Goal: Transaction & Acquisition: Purchase product/service

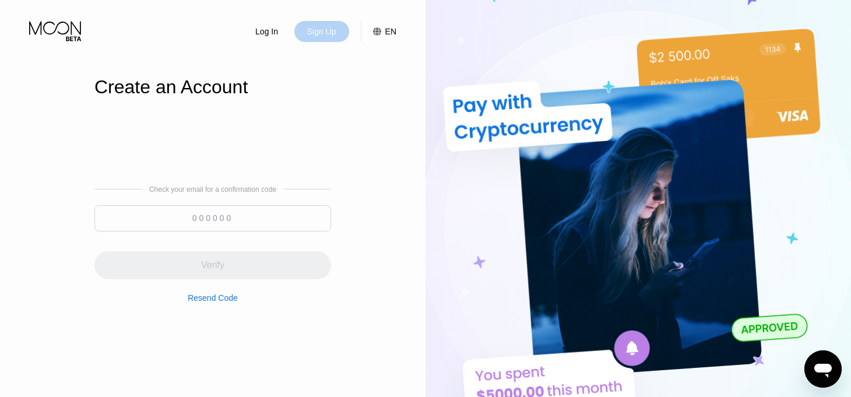
click at [321, 31] on div "Sign Up" at bounding box center [321, 32] width 31 height 12
click at [65, 26] on icon at bounding box center [56, 31] width 54 height 20
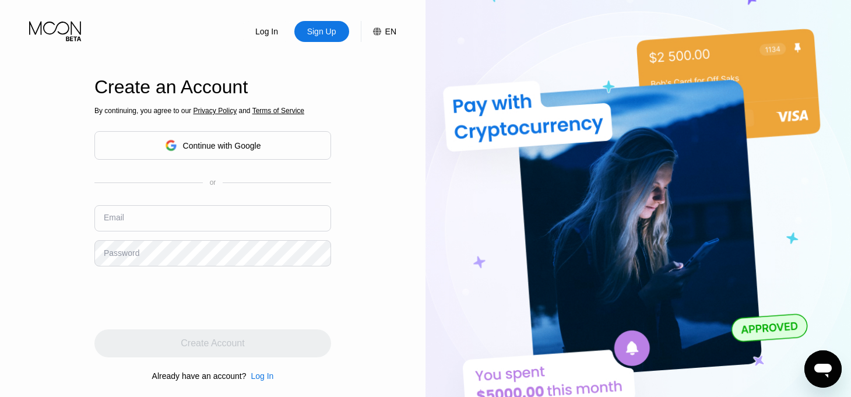
click at [180, 227] on input "text" at bounding box center [212, 218] width 237 height 26
paste input "[EMAIL_ADDRESS][DOMAIN_NAME]"
type input "[EMAIL_ADDRESS][DOMAIN_NAME]"
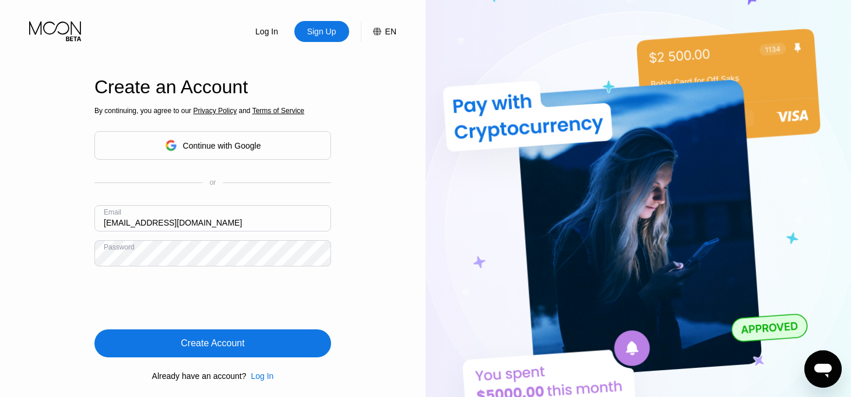
click at [229, 345] on div "Create Account" at bounding box center [213, 344] width 64 height 12
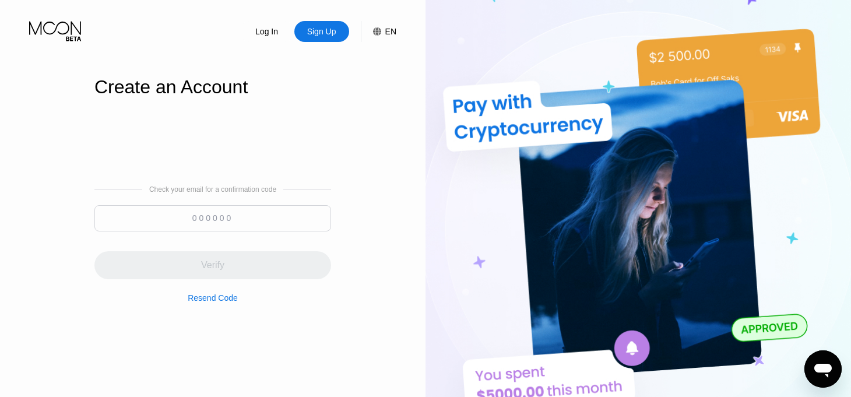
click at [229, 220] on input at bounding box center [212, 218] width 237 height 26
paste input "564476"
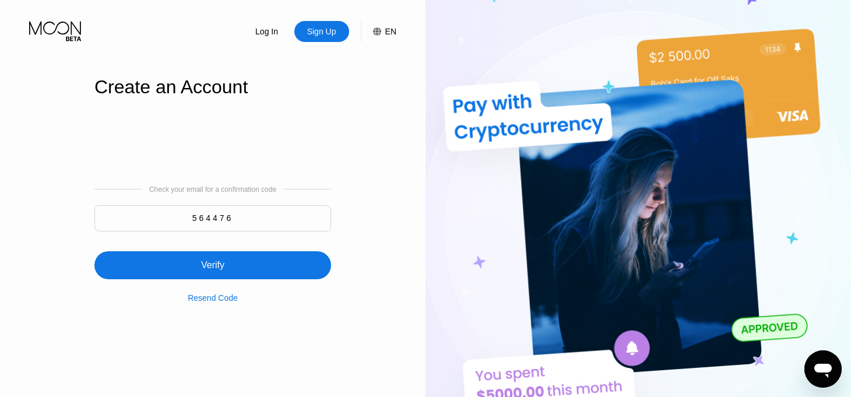
type input "564476"
click at [255, 259] on div "Verify" at bounding box center [212, 265] width 237 height 28
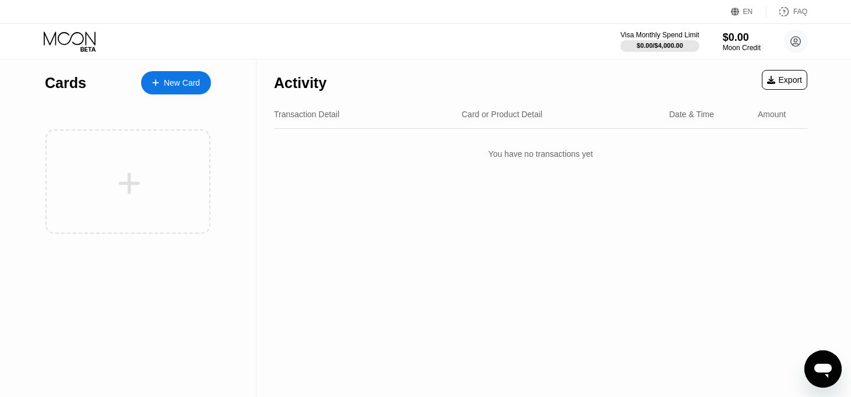
click at [156, 80] on icon at bounding box center [155, 83] width 7 height 8
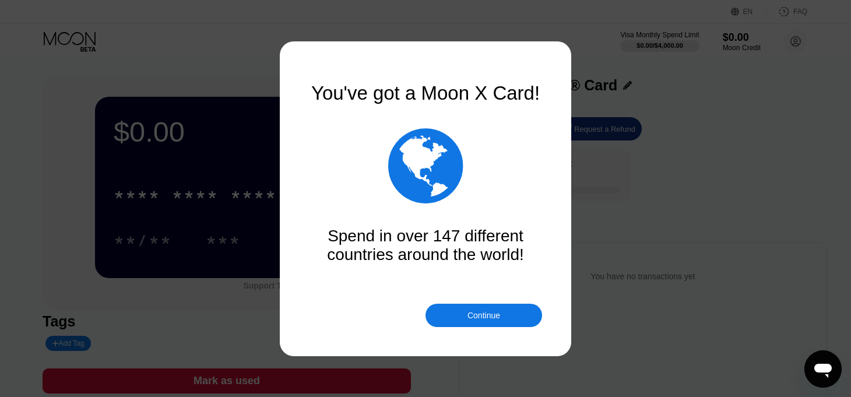
click at [511, 321] on div "Continue" at bounding box center [484, 315] width 117 height 23
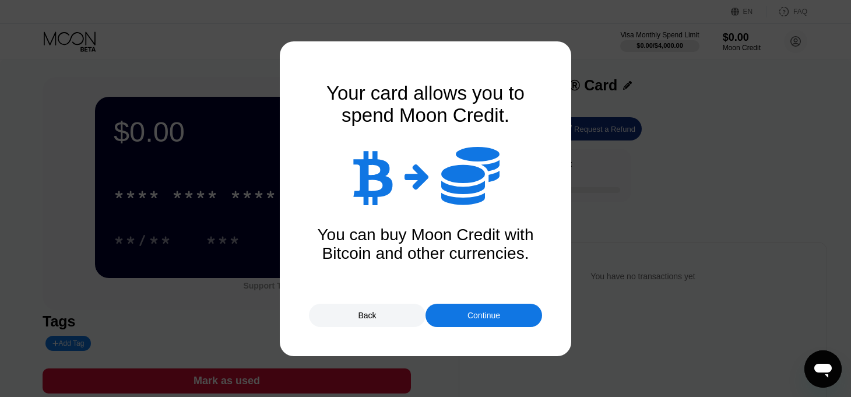
click at [485, 318] on div "Continue" at bounding box center [484, 315] width 33 height 9
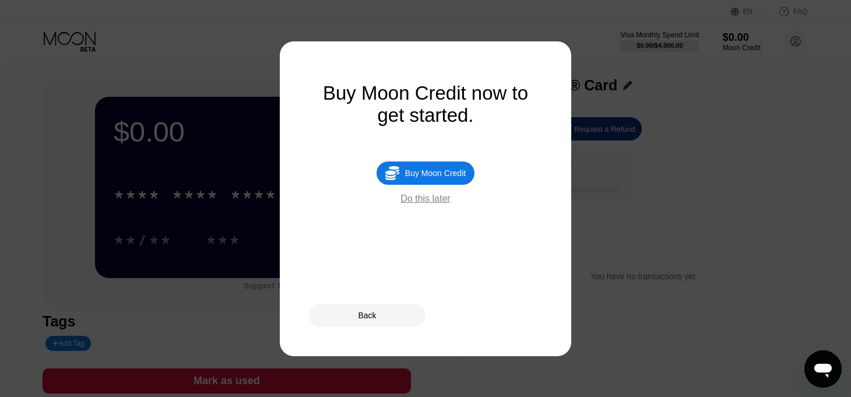
click at [449, 175] on div "Buy Moon Credit" at bounding box center [435, 173] width 61 height 9
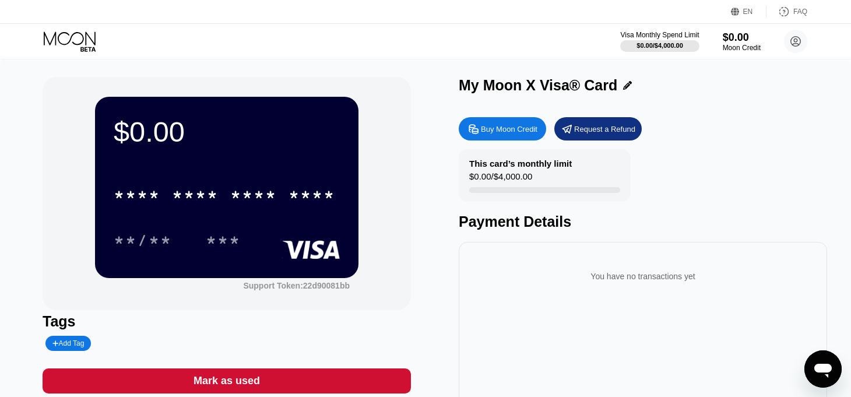
type input "0"
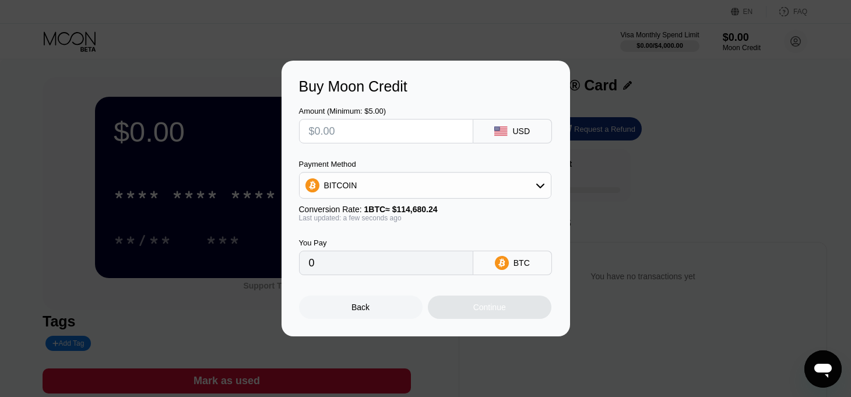
click at [339, 136] on input "text" at bounding box center [386, 131] width 155 height 23
type input "$6"
type input "0.00005232"
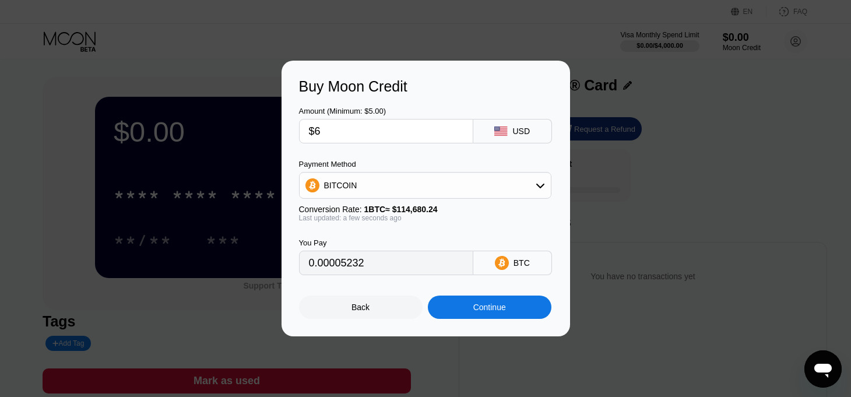
click at [500, 304] on div "Continue" at bounding box center [490, 307] width 33 height 9
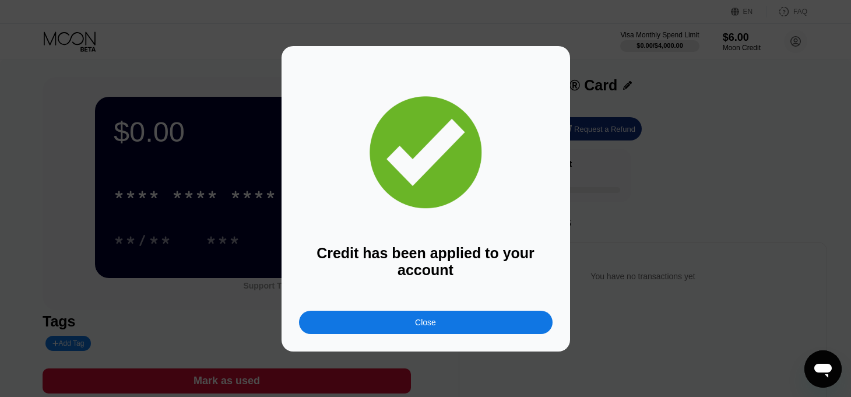
click at [507, 316] on div "Close" at bounding box center [426, 322] width 254 height 23
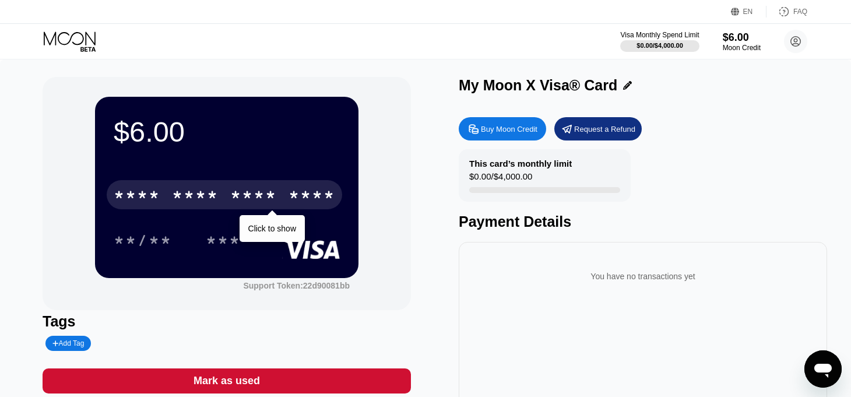
click at [225, 205] on div "* * * * * * * * * * * * ****" at bounding box center [225, 194] width 236 height 29
click at [305, 206] on div "6887" at bounding box center [312, 196] width 47 height 19
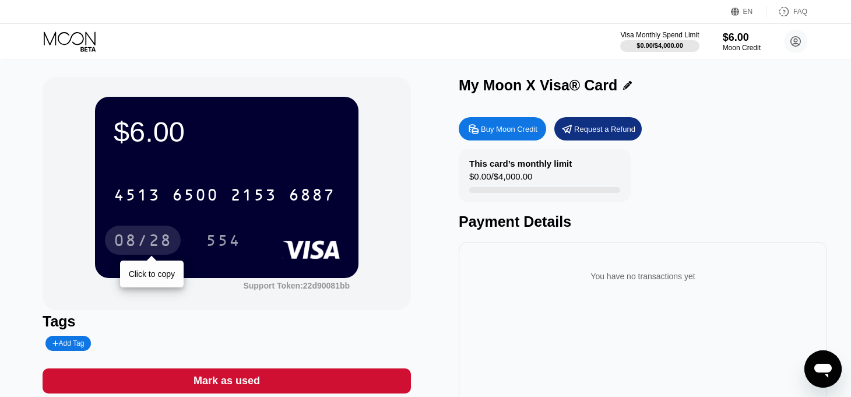
click at [144, 247] on div "08/28" at bounding box center [143, 242] width 58 height 19
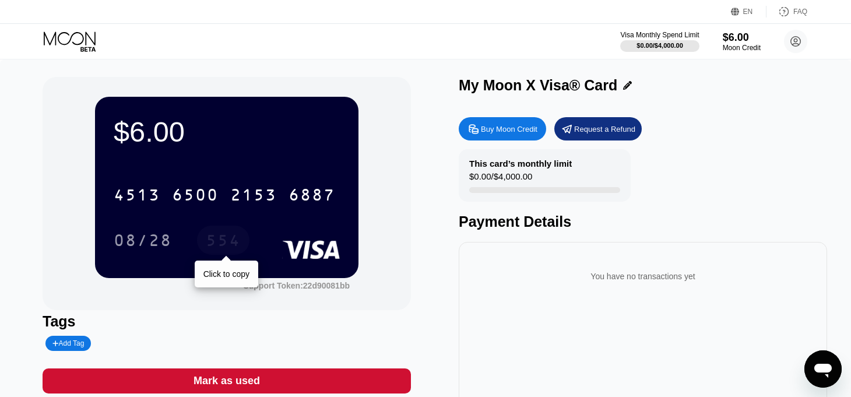
click at [232, 247] on div "554" at bounding box center [223, 242] width 35 height 19
